Goal: Task Accomplishment & Management: Use online tool/utility

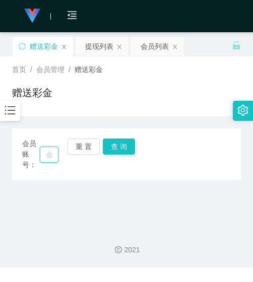
click at [43, 150] on input "text" at bounding box center [49, 155] width 19 height 16
paste input "tsk1998"
type input "tsk1998"
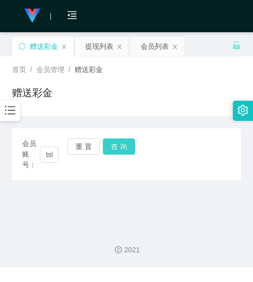
click at [114, 151] on button "查 询" at bounding box center [119, 147] width 32 height 16
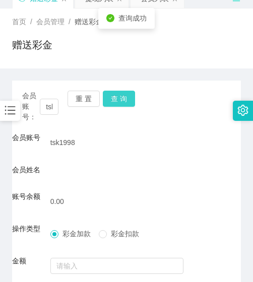
scroll to position [143, 0]
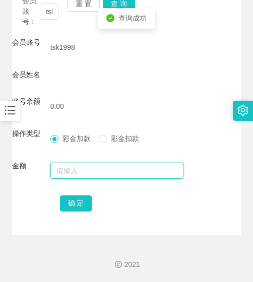
click at [110, 172] on input "text" at bounding box center [116, 171] width 133 height 16
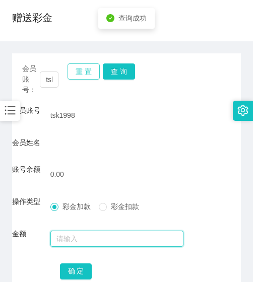
scroll to position [0, 0]
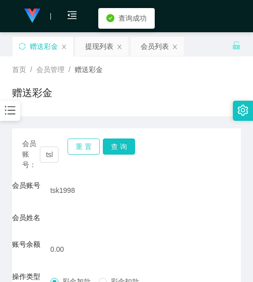
click at [85, 145] on button "重 置" at bounding box center [83, 147] width 32 height 16
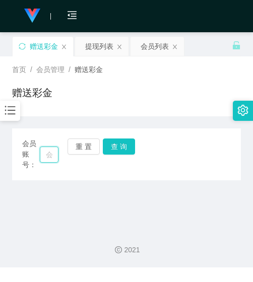
click at [43, 152] on input "text" at bounding box center [49, 155] width 19 height 16
paste input "wei112233"
type input "wei112233"
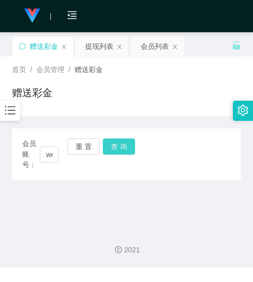
click at [117, 152] on button "查 询" at bounding box center [119, 147] width 32 height 16
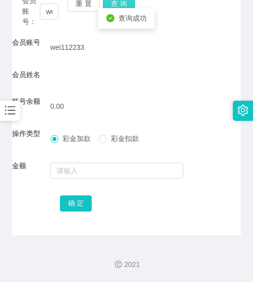
scroll to position [42, 0]
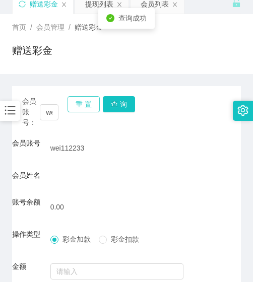
click at [83, 107] on button "重 置" at bounding box center [83, 104] width 32 height 16
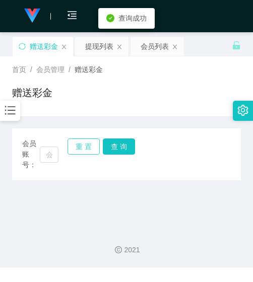
scroll to position [0, 0]
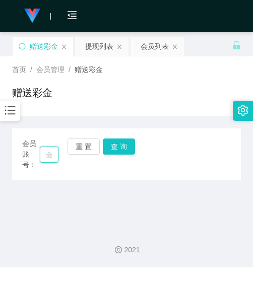
click at [45, 154] on input "text" at bounding box center [49, 155] width 19 height 16
paste input "0146222072"
type input "0146222072"
click at [107, 150] on button "查 询" at bounding box center [119, 147] width 32 height 16
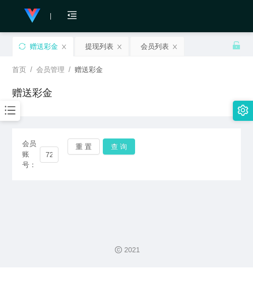
scroll to position [0, 0]
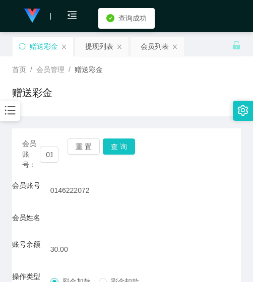
click at [97, 210] on form "会员账号 0146222072 会员姓名 账号余额 30.00 操作类型 彩金加款 彩金扣款 金额 确 定" at bounding box center [126, 268] width 229 height 176
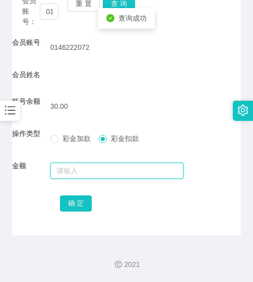
click at [98, 163] on input "text" at bounding box center [116, 171] width 133 height 16
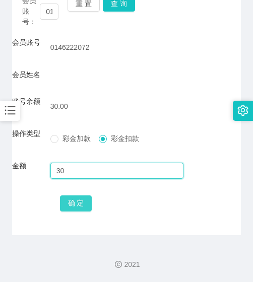
type input "30"
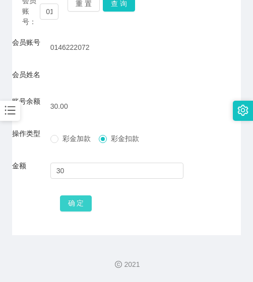
click at [86, 205] on button "确 定" at bounding box center [76, 203] width 32 height 16
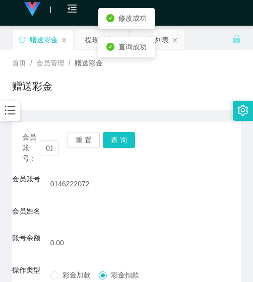
scroll to position [0, 0]
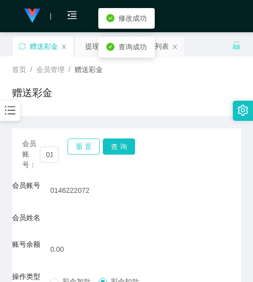
click at [85, 152] on button "重 置" at bounding box center [83, 147] width 32 height 16
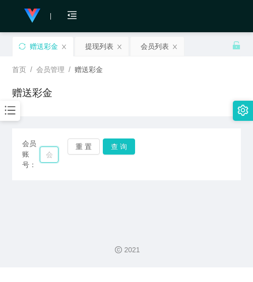
click at [51, 154] on input "text" at bounding box center [49, 155] width 19 height 16
paste input "Jasonwang"
type input "Jasonwang"
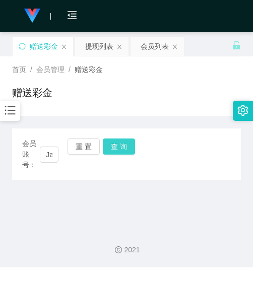
click at [107, 151] on button "查 询" at bounding box center [119, 147] width 32 height 16
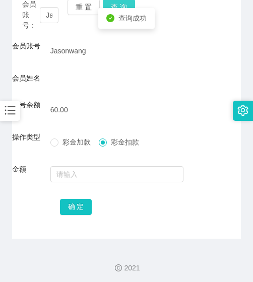
scroll to position [143, 0]
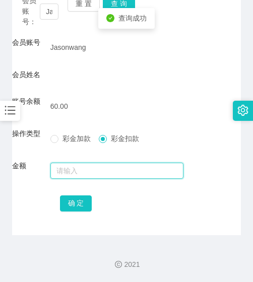
click at [106, 164] on input "text" at bounding box center [116, 171] width 133 height 16
type input "60"
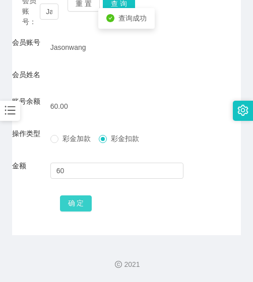
click at [68, 207] on button "确 定" at bounding box center [76, 203] width 32 height 16
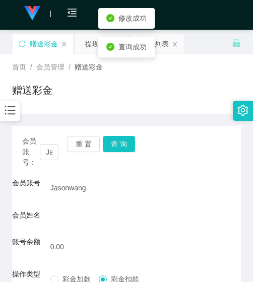
scroll to position [0, 0]
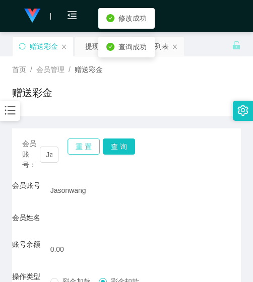
click at [86, 148] on button "重 置" at bounding box center [83, 147] width 32 height 16
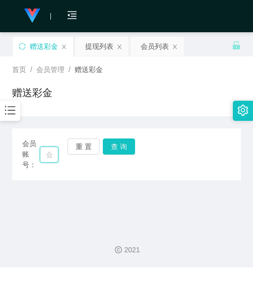
click at [48, 155] on input "text" at bounding box center [49, 155] width 19 height 16
paste input "6122740s"
type input "6122740s"
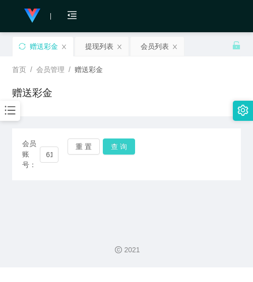
click at [112, 149] on button "查 询" at bounding box center [119, 147] width 32 height 16
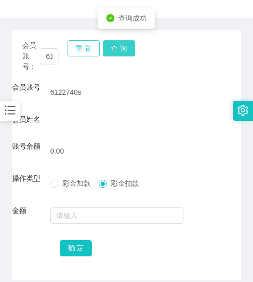
scroll to position [42, 0]
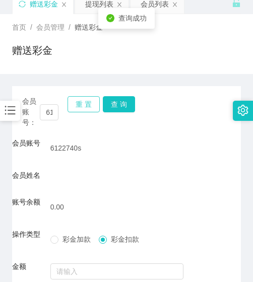
click at [90, 101] on button "重 置" at bounding box center [83, 104] width 32 height 16
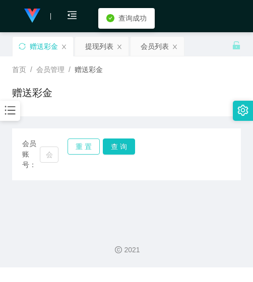
scroll to position [0, 0]
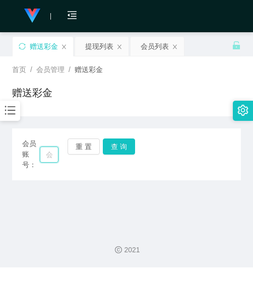
click at [50, 154] on input "text" at bounding box center [49, 155] width 19 height 16
paste input "0146454721"
type input "0146454721"
click at [120, 148] on button "查 询" at bounding box center [119, 147] width 32 height 16
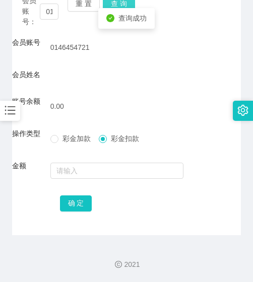
scroll to position [42, 0]
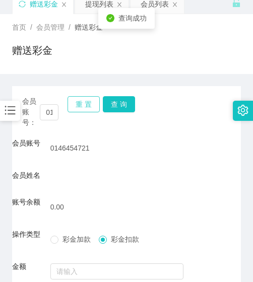
click at [97, 100] on button "重 置" at bounding box center [83, 104] width 32 height 16
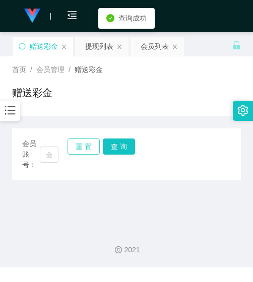
scroll to position [0, 0]
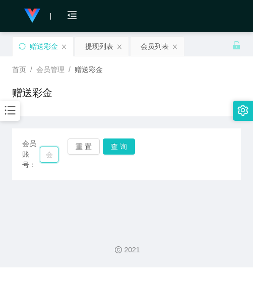
click at [41, 154] on input "text" at bounding box center [49, 155] width 19 height 16
paste input "NGFENGYIMOE"
type input "NGFENGYIMOE"
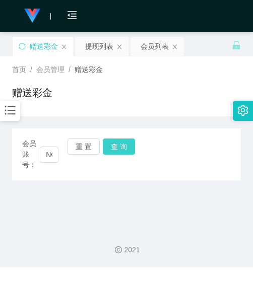
click at [115, 142] on button "查 询" at bounding box center [119, 147] width 32 height 16
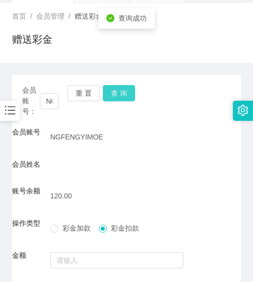
scroll to position [143, 0]
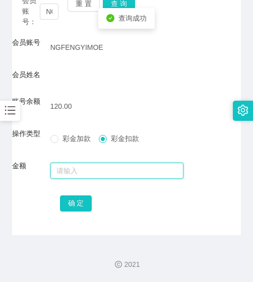
click at [104, 164] on input "text" at bounding box center [116, 171] width 133 height 16
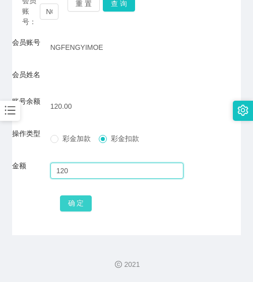
type input "120"
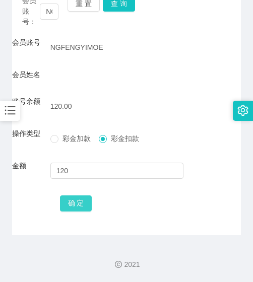
click at [83, 203] on button "确 定" at bounding box center [76, 203] width 32 height 16
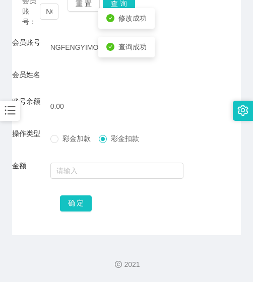
click at [51, 221] on div "会员账号： NGFENGYIMOE 重 置 查 询 会员账号 NGFENGYIMOE 会员姓名 账号余额 0.00 操作类型 彩金加款 彩金扣款 金额 确 定" at bounding box center [126, 110] width 229 height 250
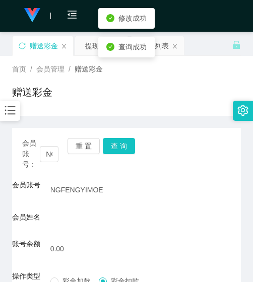
scroll to position [0, 0]
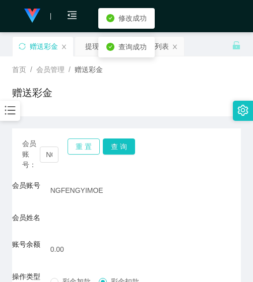
click at [76, 153] on button "重 置" at bounding box center [83, 147] width 32 height 16
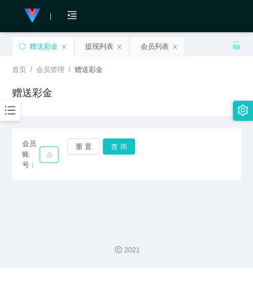
click at [54, 154] on input "text" at bounding box center [49, 155] width 19 height 16
paste input "0149339817"
type input "0149339817"
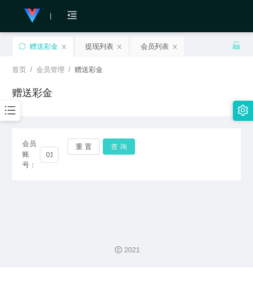
click at [113, 145] on button "查 询" at bounding box center [119, 147] width 32 height 16
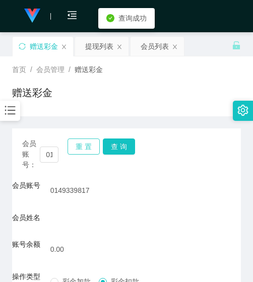
click at [85, 146] on button "重 置" at bounding box center [83, 147] width 32 height 16
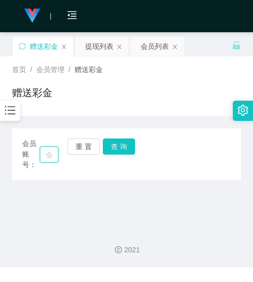
click at [49, 154] on input "text" at bounding box center [49, 155] width 19 height 16
paste input "0146385910"
type input "0146385910"
click at [125, 144] on button "查 询" at bounding box center [119, 147] width 32 height 16
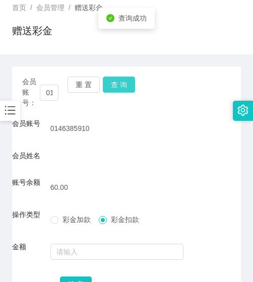
scroll to position [143, 0]
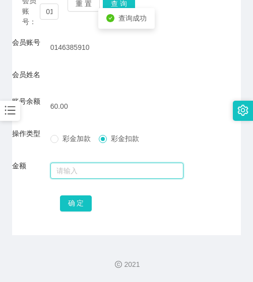
click at [109, 169] on input "text" at bounding box center [116, 171] width 133 height 16
type input "60"
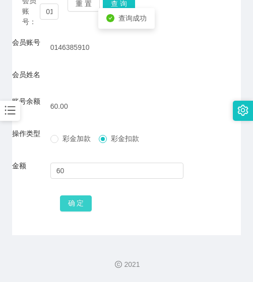
click at [72, 200] on button "确 定" at bounding box center [76, 203] width 32 height 16
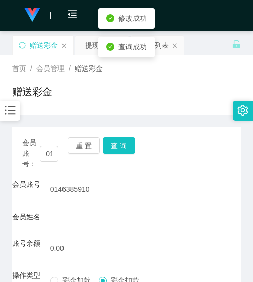
scroll to position [0, 0]
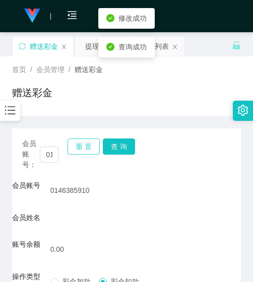
click at [77, 149] on button "重 置" at bounding box center [83, 147] width 32 height 16
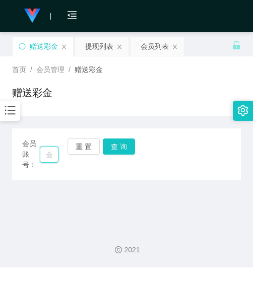
click at [47, 158] on input "text" at bounding box center [49, 155] width 19 height 16
paste input "Alvinkiong"
type input "Alvinkiong"
click at [110, 147] on button "查 询" at bounding box center [119, 147] width 32 height 16
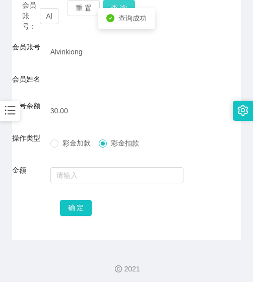
scroll to position [143, 0]
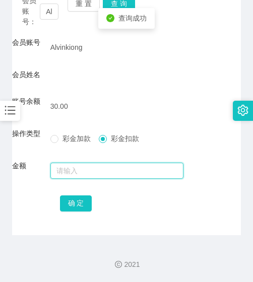
click at [108, 165] on input "text" at bounding box center [116, 171] width 133 height 16
type input "30"
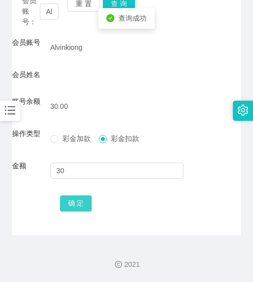
click at [89, 198] on button "确 定" at bounding box center [76, 203] width 32 height 16
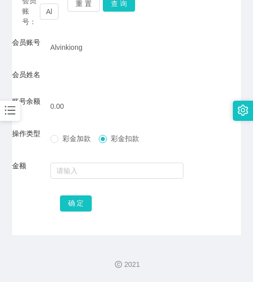
scroll to position [93, 0]
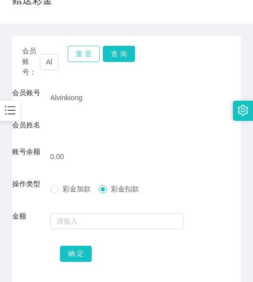
click at [75, 59] on button "重 置" at bounding box center [83, 54] width 32 height 16
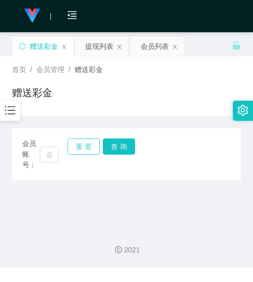
scroll to position [0, 0]
click at [53, 149] on input "text" at bounding box center [49, 155] width 19 height 16
paste input "soonliang9913"
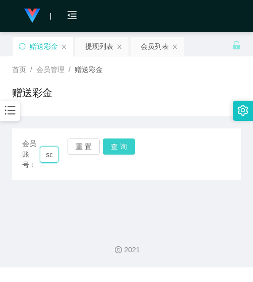
scroll to position [0, 39]
type input "soonliang9913"
click at [110, 149] on button "查 询" at bounding box center [119, 147] width 32 height 16
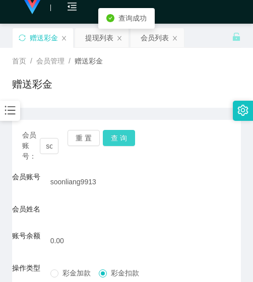
scroll to position [0, 0]
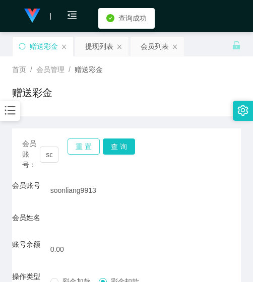
click at [84, 140] on button "重 置" at bounding box center [83, 147] width 32 height 16
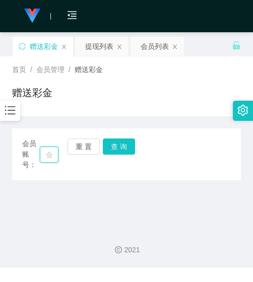
click at [52, 147] on input "text" at bounding box center [49, 155] width 19 height 16
paste input "eline"
type input "eline"
click at [114, 145] on button "查 询" at bounding box center [119, 147] width 32 height 16
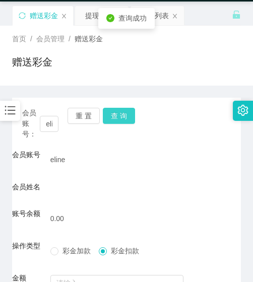
scroll to position [0, 0]
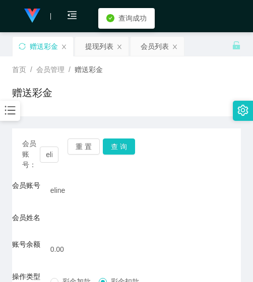
click at [84, 132] on div "会员账号： eline 重 置 查 询 会员账号 eline 会员姓名 账号余额 0.00 操作类型 彩金加款 彩金扣款 金额 确 定" at bounding box center [126, 253] width 229 height 250
click at [86, 142] on button "重 置" at bounding box center [83, 147] width 32 height 16
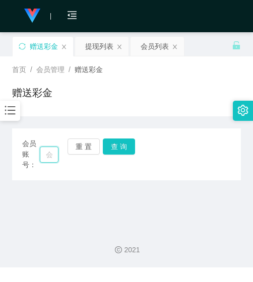
click at [51, 155] on input "text" at bounding box center [49, 155] width 19 height 16
paste input "Jkljkl"
type input "Jkljkl"
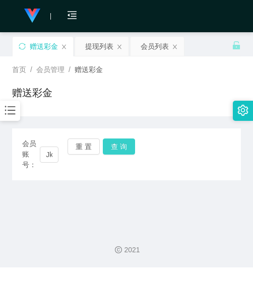
click at [113, 150] on button "查 询" at bounding box center [119, 147] width 32 height 16
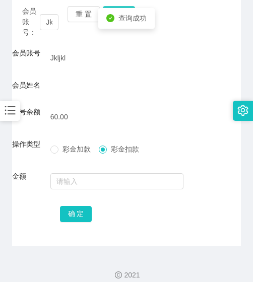
scroll to position [143, 0]
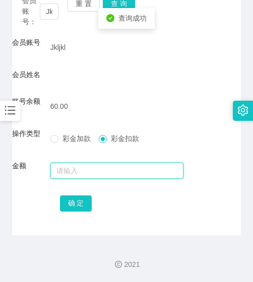
click at [109, 169] on input "text" at bounding box center [116, 171] width 133 height 16
type input "60"
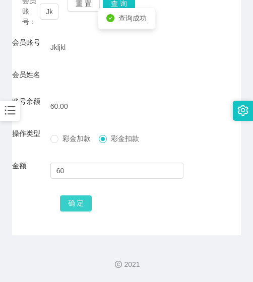
click at [80, 201] on button "确 定" at bounding box center [76, 203] width 32 height 16
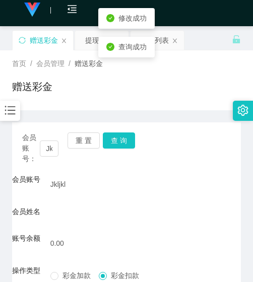
scroll to position [0, 0]
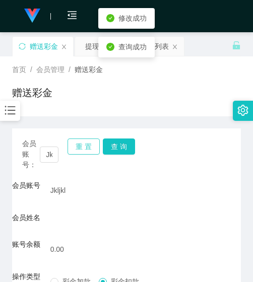
click at [75, 151] on button "重 置" at bounding box center [83, 147] width 32 height 16
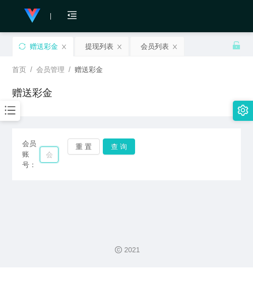
click at [56, 159] on input "text" at bounding box center [49, 155] width 19 height 16
paste input "01128756698"
type input "01128756698"
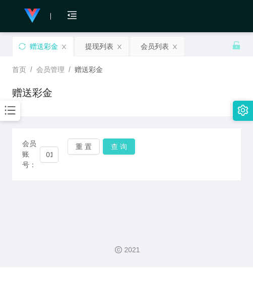
click at [106, 149] on button "查 询" at bounding box center [119, 147] width 32 height 16
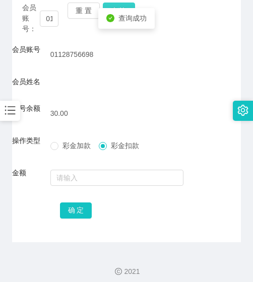
scroll to position [143, 0]
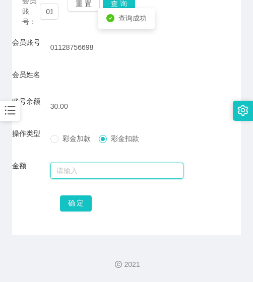
click at [102, 176] on input "text" at bounding box center [116, 171] width 133 height 16
type input "30"
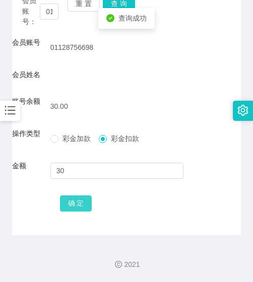
click at [86, 202] on button "确 定" at bounding box center [76, 203] width 32 height 16
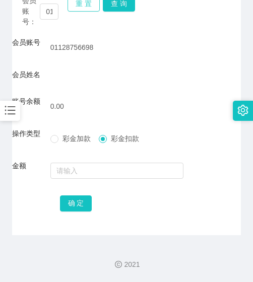
click at [82, 8] on button "重 置" at bounding box center [83, 3] width 32 height 16
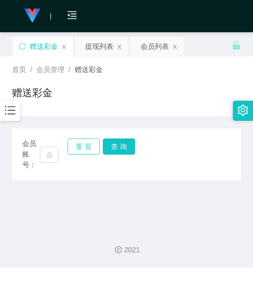
scroll to position [0, 0]
click at [50, 150] on input "text" at bounding box center [49, 155] width 19 height 16
paste input "Faridah8816"
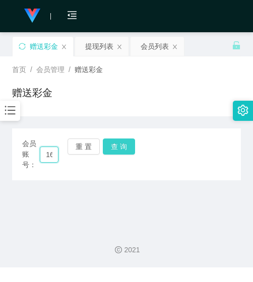
type input "Faridah8816"
click at [109, 145] on button "查 询" at bounding box center [119, 147] width 32 height 16
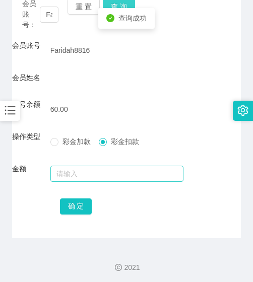
scroll to position [143, 0]
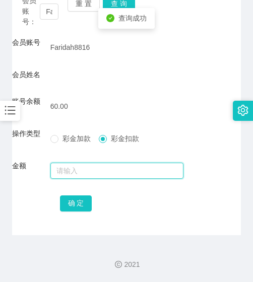
click at [95, 174] on input "text" at bounding box center [116, 171] width 133 height 16
type input "60"
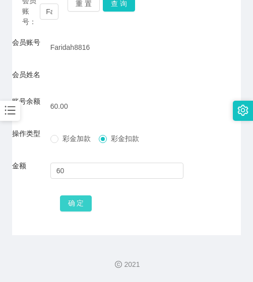
click at [82, 209] on button "确 定" at bounding box center [76, 203] width 32 height 16
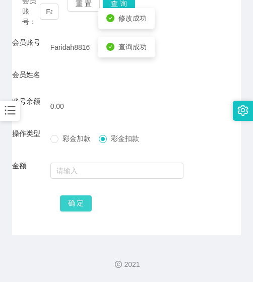
scroll to position [0, 0]
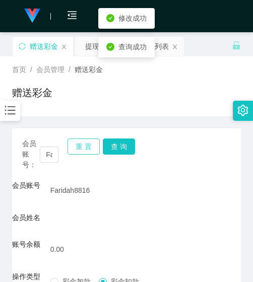
click at [89, 144] on button "重 置" at bounding box center [83, 147] width 32 height 16
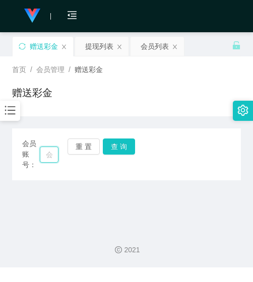
click at [51, 157] on input "text" at bounding box center [49, 155] width 19 height 16
paste input "Kfcyoyo"
type input "Kfcyoyo"
click at [114, 150] on button "查 询" at bounding box center [119, 147] width 32 height 16
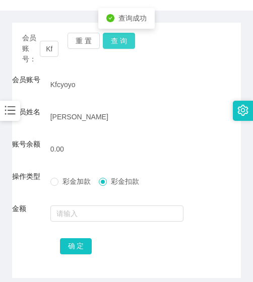
scroll to position [48, 0]
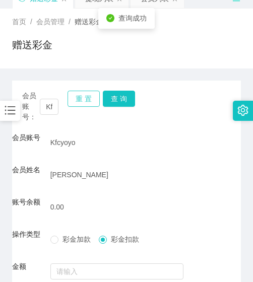
click at [85, 101] on button "重 置" at bounding box center [83, 99] width 32 height 16
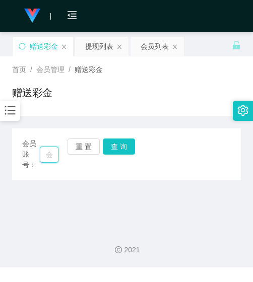
click at [54, 158] on input "text" at bounding box center [49, 155] width 19 height 16
paste input "0142980699"
type input "0142980699"
click at [112, 152] on button "查 询" at bounding box center [119, 147] width 32 height 16
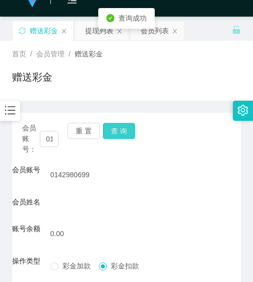
scroll to position [0, 0]
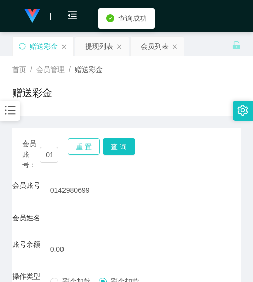
click at [94, 142] on button "重 置" at bounding box center [83, 147] width 32 height 16
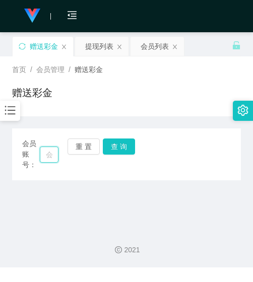
click at [55, 149] on input "text" at bounding box center [49, 155] width 19 height 16
paste input "Ling8001"
type input "Ling8001"
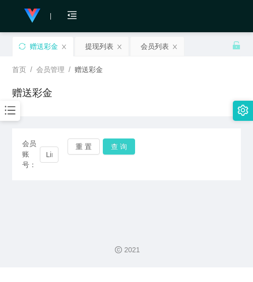
click at [125, 148] on button "查 询" at bounding box center [119, 147] width 32 height 16
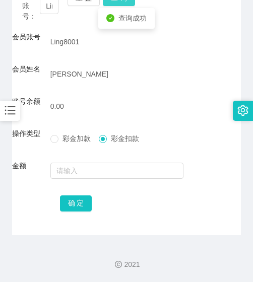
scroll to position [48, 0]
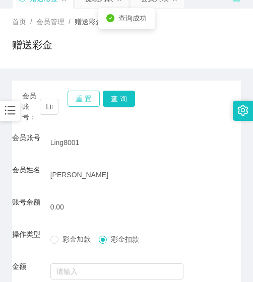
click at [86, 104] on button "重 置" at bounding box center [83, 99] width 32 height 16
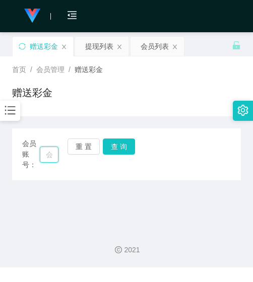
click at [43, 159] on input "text" at bounding box center [49, 155] width 19 height 16
paste input "HAM987"
type input "HAM987"
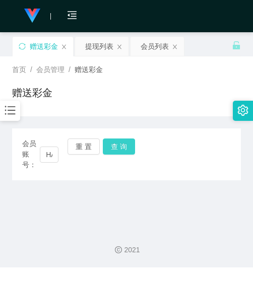
drag, startPoint x: 100, startPoint y: 148, endPoint x: 108, endPoint y: 148, distance: 8.1
click at [101, 148] on div "重 置 查 询" at bounding box center [85, 155] width 36 height 32
click at [110, 149] on button "查 询" at bounding box center [119, 147] width 32 height 16
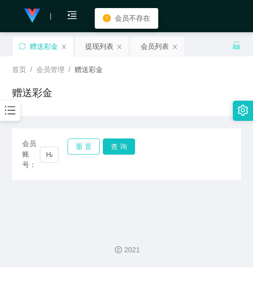
click at [83, 148] on button "重 置" at bounding box center [83, 147] width 32 height 16
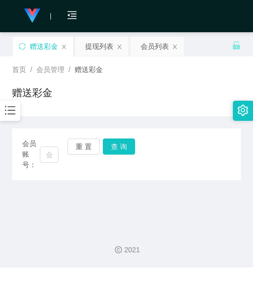
drag, startPoint x: 169, startPoint y: 72, endPoint x: 150, endPoint y: 73, distance: 19.7
click at [168, 70] on div "首页 / 会员管理 / 赠送彩金 /" at bounding box center [126, 69] width 229 height 11
click at [49, 148] on input "text" at bounding box center [49, 155] width 19 height 16
paste input "HAN987"
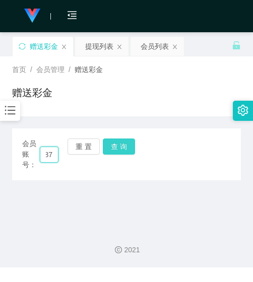
type input "HAN987"
click at [124, 143] on button "查 询" at bounding box center [119, 147] width 32 height 16
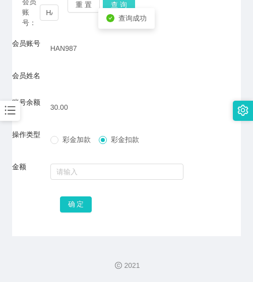
scroll to position [143, 0]
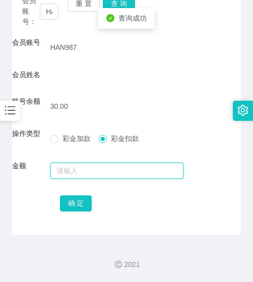
click at [95, 170] on input "text" at bounding box center [116, 171] width 133 height 16
type input "30"
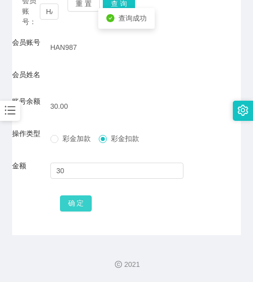
click at [86, 198] on button "确 定" at bounding box center [76, 203] width 32 height 16
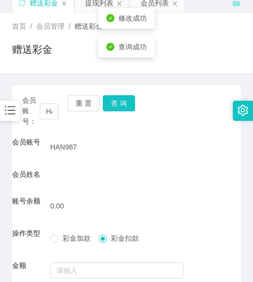
scroll to position [42, 0]
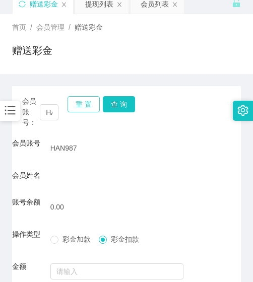
click at [86, 101] on button "重 置" at bounding box center [83, 104] width 32 height 16
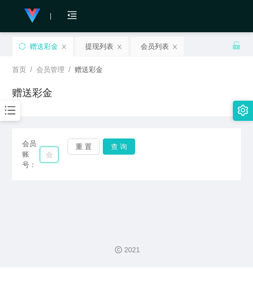
click at [47, 153] on input "text" at bounding box center [49, 155] width 19 height 16
paste input "SW1012"
type input "SW1012"
click at [120, 150] on button "查 询" at bounding box center [119, 147] width 32 height 16
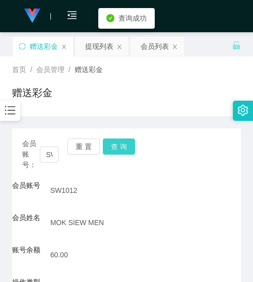
scroll to position [101, 0]
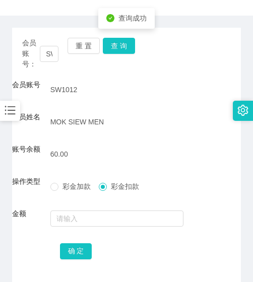
click at [109, 228] on div at bounding box center [116, 219] width 133 height 20
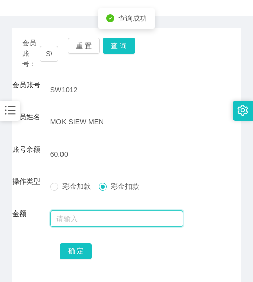
click at [105, 222] on input "text" at bounding box center [116, 219] width 133 height 16
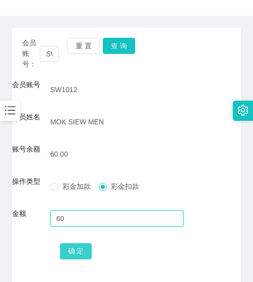
type input "60"
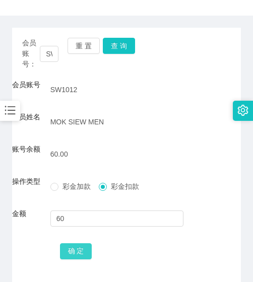
click at [78, 255] on button "确 定" at bounding box center [76, 251] width 32 height 16
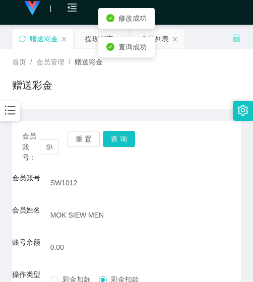
scroll to position [0, 0]
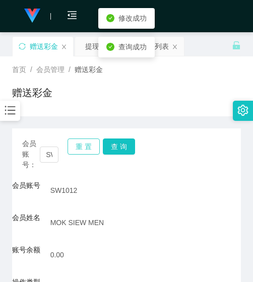
click at [75, 149] on button "重 置" at bounding box center [83, 147] width 32 height 16
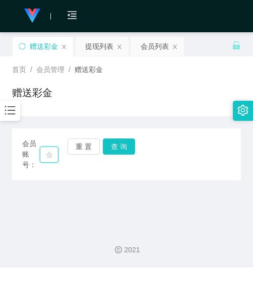
click at [42, 151] on input "text" at bounding box center [49, 155] width 19 height 16
paste input "ym"
type input "ym"
click at [117, 151] on button "查 询" at bounding box center [119, 147] width 32 height 16
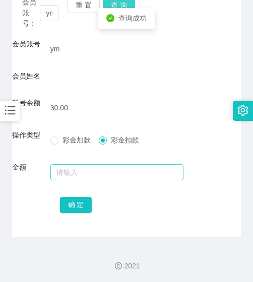
scroll to position [143, 0]
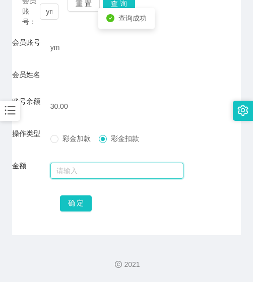
click at [114, 174] on input "text" at bounding box center [116, 171] width 133 height 16
type input "30"
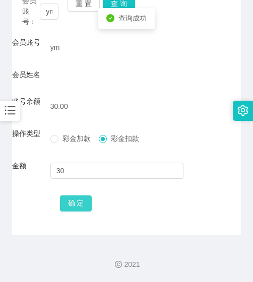
click at [74, 198] on button "确 定" at bounding box center [76, 203] width 32 height 16
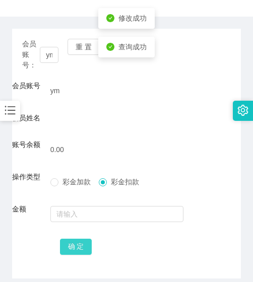
scroll to position [0, 0]
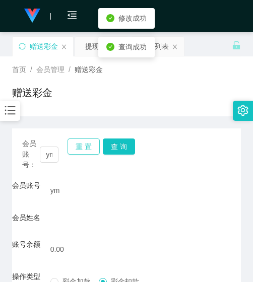
click at [80, 145] on button "重 置" at bounding box center [83, 147] width 32 height 16
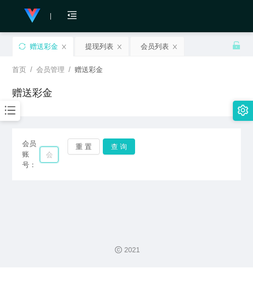
click at [53, 161] on input "text" at bounding box center [49, 155] width 19 height 16
paste input "tian133188"
type input "tian133188"
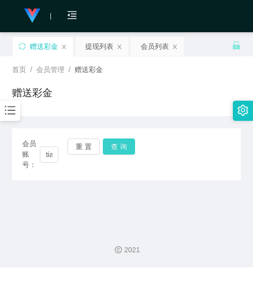
click at [113, 146] on button "查 询" at bounding box center [119, 147] width 32 height 16
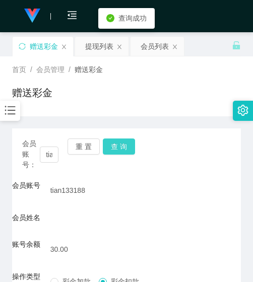
scroll to position [143, 0]
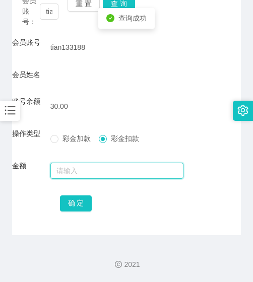
click at [105, 170] on input "text" at bounding box center [116, 171] width 133 height 16
type input "30"
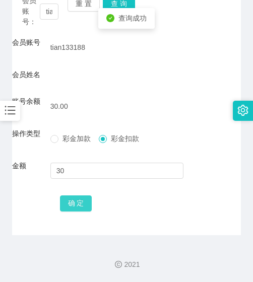
click at [79, 210] on button "确 定" at bounding box center [76, 203] width 32 height 16
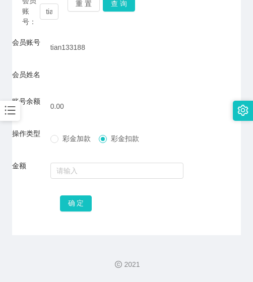
click at [153, 37] on div "会员账号： tian133188 重 置 查 询 会员账号 tian133188 会员姓名 账号余额 0.00 操作类型 彩金加款 彩金扣款 金额 确 定" at bounding box center [126, 110] width 229 height 250
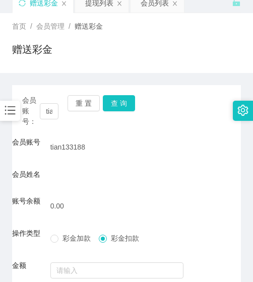
scroll to position [42, 0]
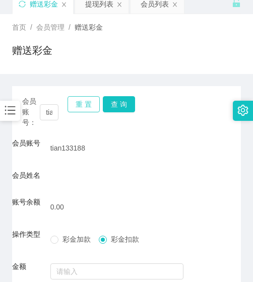
click at [75, 101] on button "重 置" at bounding box center [83, 104] width 32 height 16
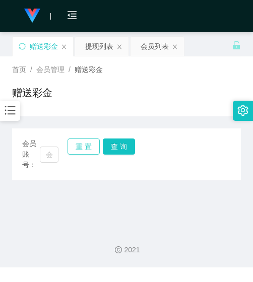
scroll to position [0, 0]
click at [47, 153] on input "text" at bounding box center [49, 155] width 19 height 16
paste input "WongTeckHuong"
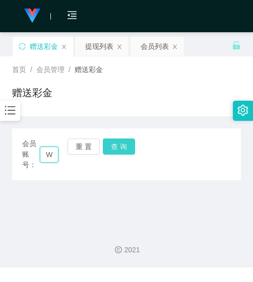
scroll to position [0, 47]
type input "WongTeckHuong"
click at [117, 143] on button "查 询" at bounding box center [119, 147] width 32 height 16
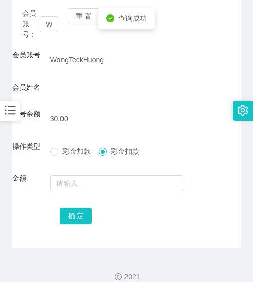
scroll to position [143, 0]
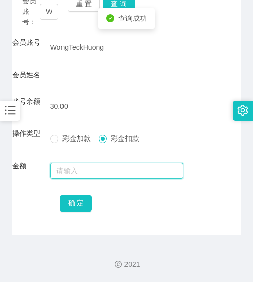
click at [102, 169] on input "text" at bounding box center [116, 171] width 133 height 16
type input "30"
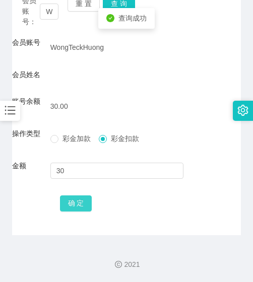
click at [85, 207] on button "确 定" at bounding box center [76, 203] width 32 height 16
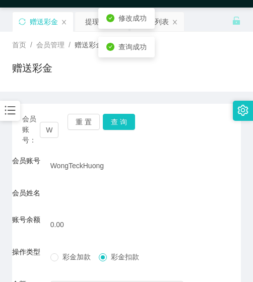
scroll to position [0, 0]
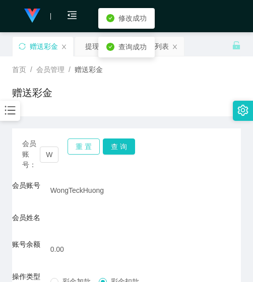
click at [83, 141] on button "重 置" at bounding box center [83, 147] width 32 height 16
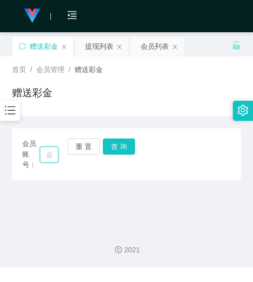
click at [54, 153] on input "text" at bounding box center [49, 155] width 19 height 16
paste input "Manyee"
type input "Manyee"
click at [112, 147] on button "查 询" at bounding box center [119, 147] width 32 height 16
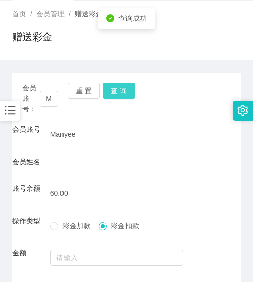
scroll to position [143, 0]
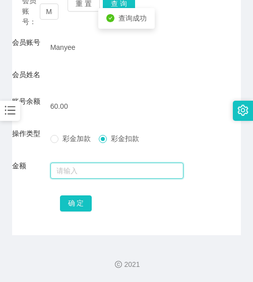
click at [103, 165] on input "text" at bounding box center [116, 171] width 133 height 16
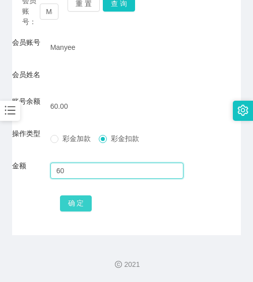
type input "60"
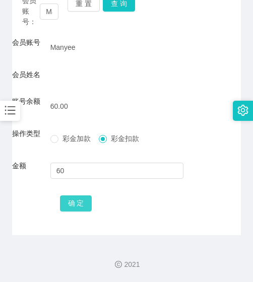
click at [85, 208] on button "确 定" at bounding box center [76, 203] width 32 height 16
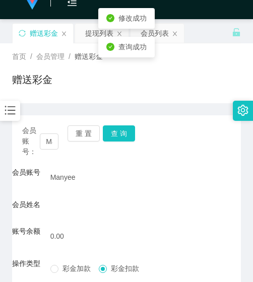
scroll to position [0, 0]
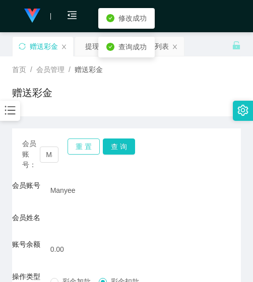
click at [79, 149] on button "重 置" at bounding box center [83, 147] width 32 height 16
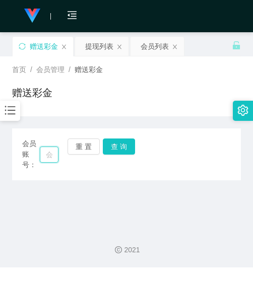
click at [57, 155] on input "text" at bounding box center [49, 155] width 19 height 16
paste input "0147432122"
type input "0147432122"
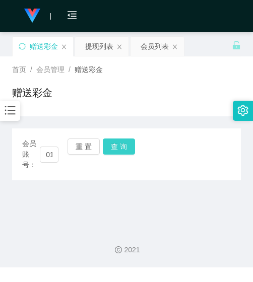
click at [110, 148] on button "查 询" at bounding box center [119, 147] width 32 height 16
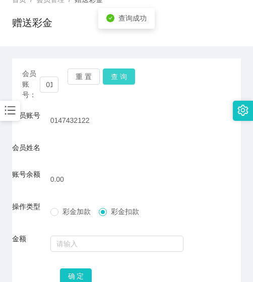
scroll to position [42, 0]
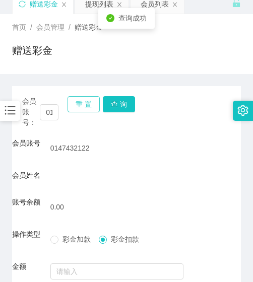
click at [80, 105] on button "重 置" at bounding box center [83, 104] width 32 height 16
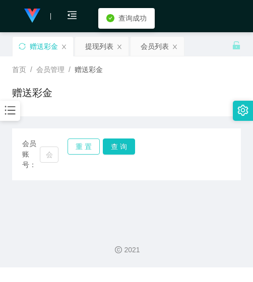
scroll to position [0, 0]
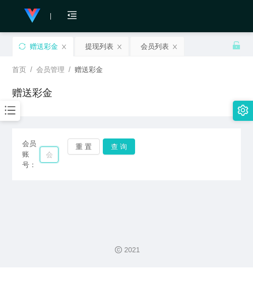
click at [50, 152] on input "text" at bounding box center [49, 155] width 19 height 16
paste input "jerryng"
type input "jerryng"
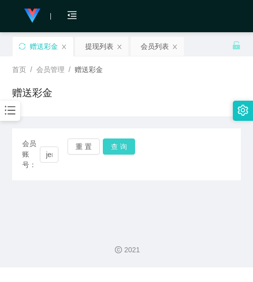
click at [118, 148] on button "查 询" at bounding box center [119, 147] width 32 height 16
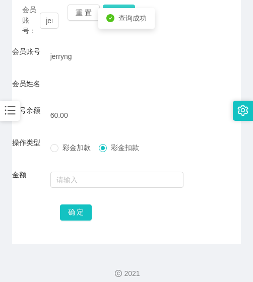
scroll to position [143, 0]
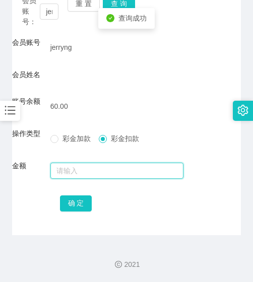
click at [106, 168] on input "text" at bounding box center [116, 171] width 133 height 16
type input "60"
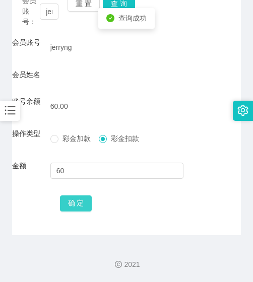
click at [70, 195] on button "确 定" at bounding box center [76, 203] width 32 height 16
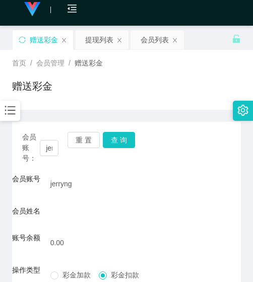
scroll to position [0, 0]
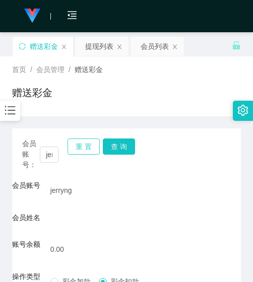
drag, startPoint x: 82, startPoint y: 147, endPoint x: 67, endPoint y: 155, distance: 16.7
click at [82, 147] on button "重 置" at bounding box center [83, 147] width 32 height 16
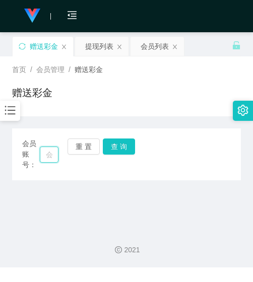
click at [48, 156] on input "text" at bounding box center [49, 155] width 19 height 16
paste input "wong0321"
type input "wong0321"
click at [117, 150] on button "查 询" at bounding box center [119, 147] width 32 height 16
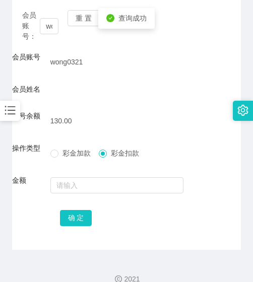
scroll to position [143, 0]
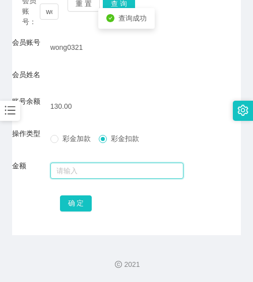
click at [107, 168] on input "text" at bounding box center [116, 171] width 133 height 16
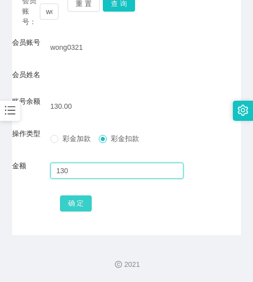
type input "130"
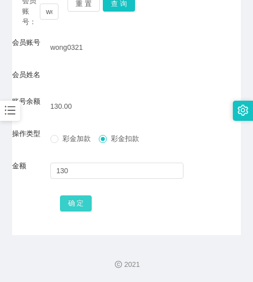
click at [86, 201] on button "确 定" at bounding box center [76, 203] width 32 height 16
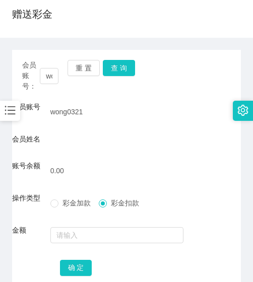
scroll to position [0, 0]
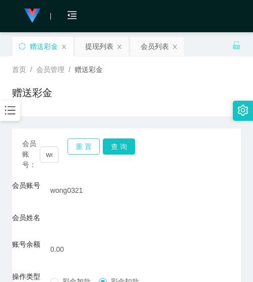
click at [79, 144] on button "重 置" at bounding box center [83, 147] width 32 height 16
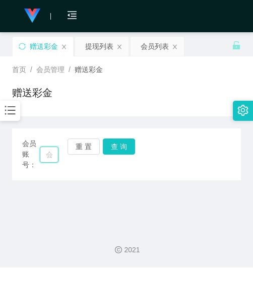
click at [55, 157] on input "text" at bounding box center [49, 155] width 19 height 16
paste input "[PERSON_NAME]"
type input "[PERSON_NAME]"
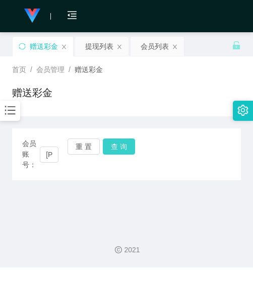
click at [119, 141] on button "查 询" at bounding box center [119, 147] width 32 height 16
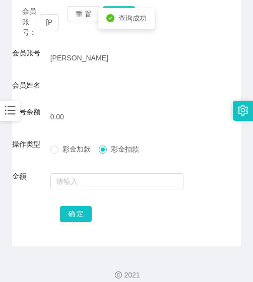
scroll to position [143, 0]
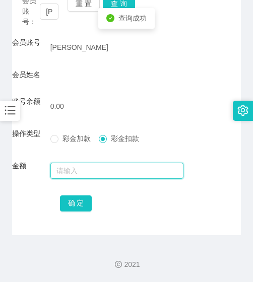
click at [109, 174] on input "text" at bounding box center [116, 171] width 133 height 16
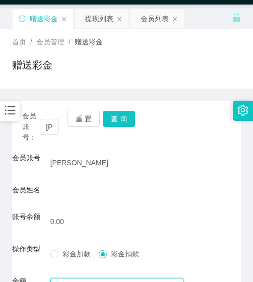
scroll to position [0, 0]
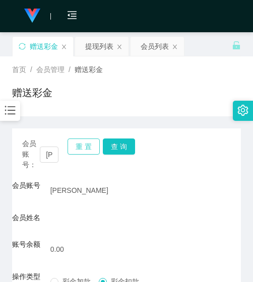
click at [84, 146] on button "重 置" at bounding box center [83, 147] width 32 height 16
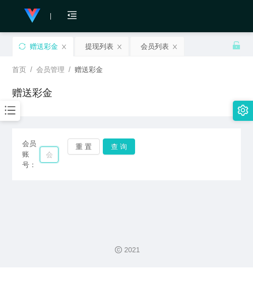
drag, startPoint x: 51, startPoint y: 153, endPoint x: 56, endPoint y: 152, distance: 5.6
click at [51, 153] on input "text" at bounding box center [49, 155] width 19 height 16
paste input "ppt1688"
type input "ppt1688"
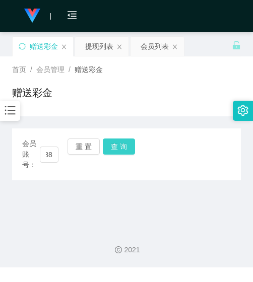
scroll to position [0, 0]
click at [110, 141] on button "查 询" at bounding box center [119, 147] width 32 height 16
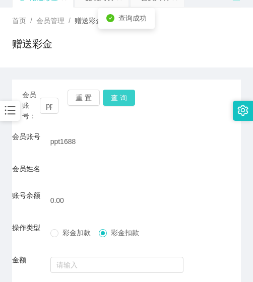
scroll to position [42, 0]
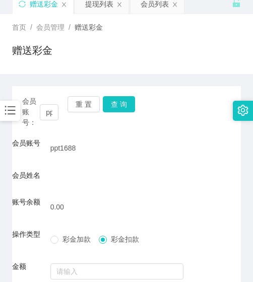
click at [107, 62] on div "赠送彩金" at bounding box center [126, 54] width 229 height 23
click at [88, 112] on div "重 置 查 询" at bounding box center [85, 112] width 36 height 32
click at [88, 107] on button "重 置" at bounding box center [83, 104] width 32 height 16
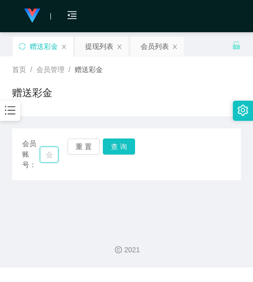
click at [48, 158] on input "text" at bounding box center [49, 155] width 19 height 16
paste input "tohtoh7717"
type input "tohtoh7717"
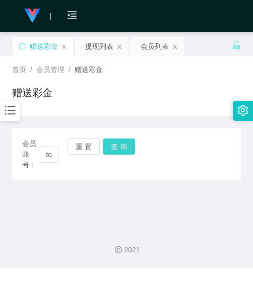
click at [107, 154] on button "查 询" at bounding box center [119, 147] width 32 height 16
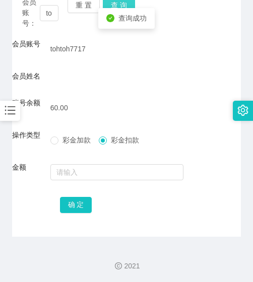
scroll to position [143, 0]
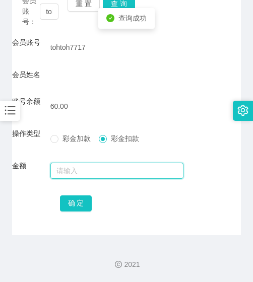
click at [98, 169] on input "text" at bounding box center [116, 171] width 133 height 16
type input "60"
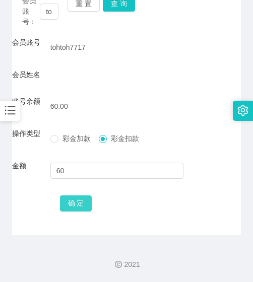
click at [74, 208] on button "确 定" at bounding box center [76, 203] width 32 height 16
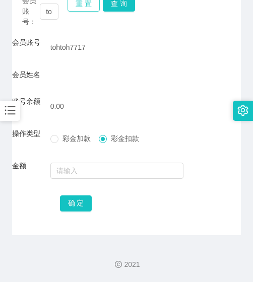
click at [82, 9] on button "重 置" at bounding box center [83, 3] width 32 height 16
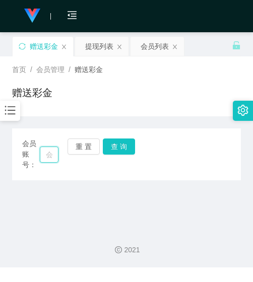
click at [46, 162] on input "text" at bounding box center [49, 155] width 19 height 16
paste input "ppt1688"
type input "ppt1688"
click at [119, 141] on button "查 询" at bounding box center [119, 147] width 32 height 16
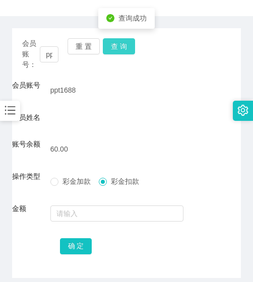
scroll to position [101, 0]
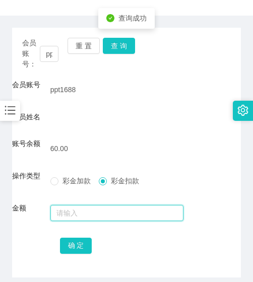
drag, startPoint x: 99, startPoint y: 221, endPoint x: 99, endPoint y: 215, distance: 6.1
click at [99, 220] on input "text" at bounding box center [116, 213] width 133 height 16
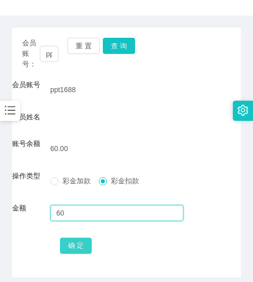
type input "60"
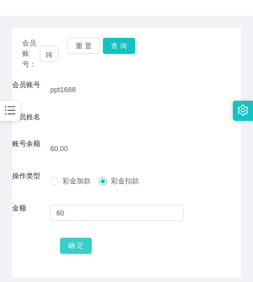
click at [86, 238] on button "确 定" at bounding box center [76, 246] width 32 height 16
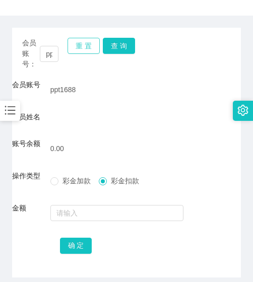
click at [83, 40] on button "重 置" at bounding box center [83, 46] width 32 height 16
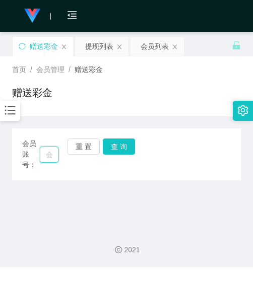
click at [55, 154] on input "text" at bounding box center [49, 155] width 19 height 16
paste input "886113"
type input "886113"
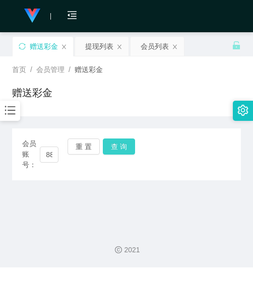
click at [128, 151] on button "查 询" at bounding box center [119, 147] width 32 height 16
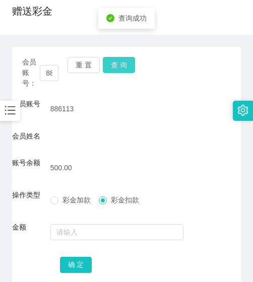
scroll to position [143, 0]
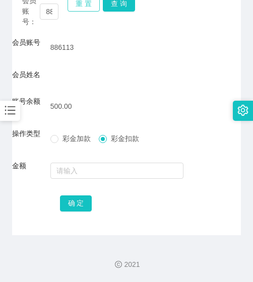
click at [79, 9] on button "重 置" at bounding box center [83, 3] width 32 height 16
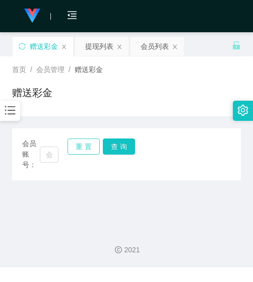
scroll to position [0, 0]
click at [50, 155] on input "text" at bounding box center [49, 155] width 19 height 16
paste input "0146454721"
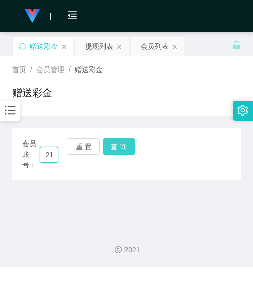
type input "0146454721"
click at [122, 144] on button "查 询" at bounding box center [119, 147] width 32 height 16
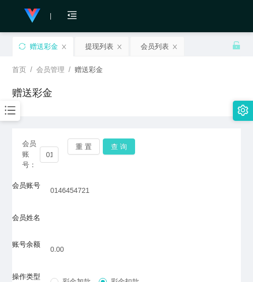
click at [113, 142] on button "查 询" at bounding box center [119, 147] width 32 height 16
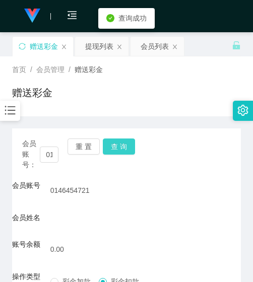
click at [113, 142] on button "查 询" at bounding box center [119, 147] width 32 height 16
